Goal: Use online tool/utility: Utilize a website feature to perform a specific function

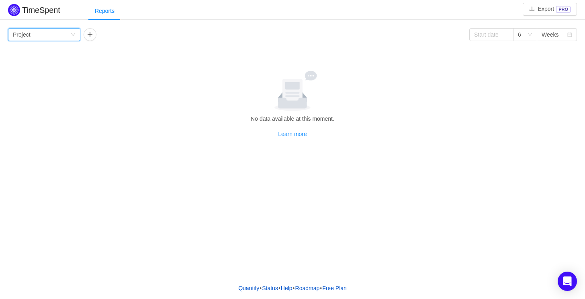
click at [67, 34] on div "Group by Project" at bounding box center [42, 35] width 58 height 12
click at [44, 87] on li "Epic" at bounding box center [44, 88] width 72 height 13
click at [75, 33] on icon "icon: down" at bounding box center [73, 34] width 5 height 5
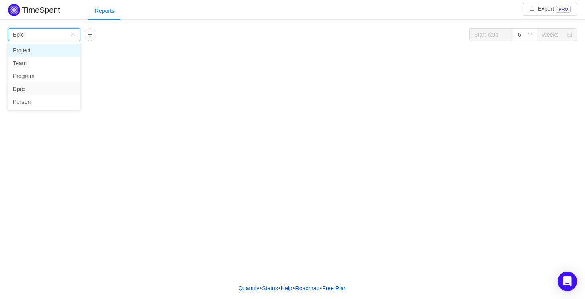
click at [58, 45] on li "Project" at bounding box center [44, 50] width 72 height 13
click at [60, 35] on div "Group by Project" at bounding box center [42, 35] width 58 height 12
click at [49, 100] on li "Person" at bounding box center [44, 101] width 72 height 13
click at [46, 34] on div "Group by Person" at bounding box center [42, 35] width 58 height 12
click at [170, 78] on div "TimeSpent Export PRO Reports Group by Person 6 Weeks Person No Data" at bounding box center [292, 138] width 585 height 277
